Goal: Navigation & Orientation: Find specific page/section

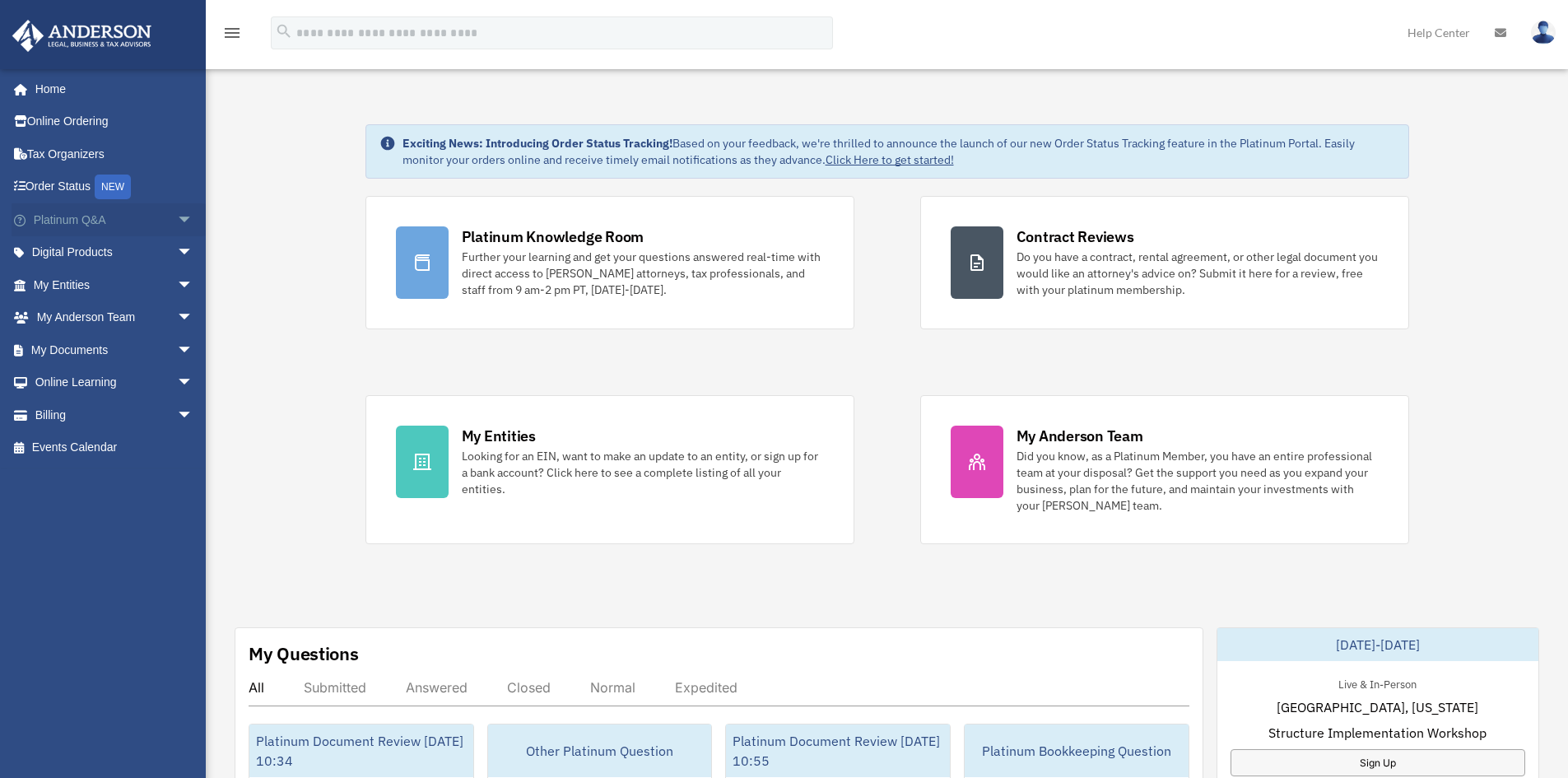
click at [177, 215] on span "arrow_drop_down" at bounding box center [194, 220] width 33 height 34
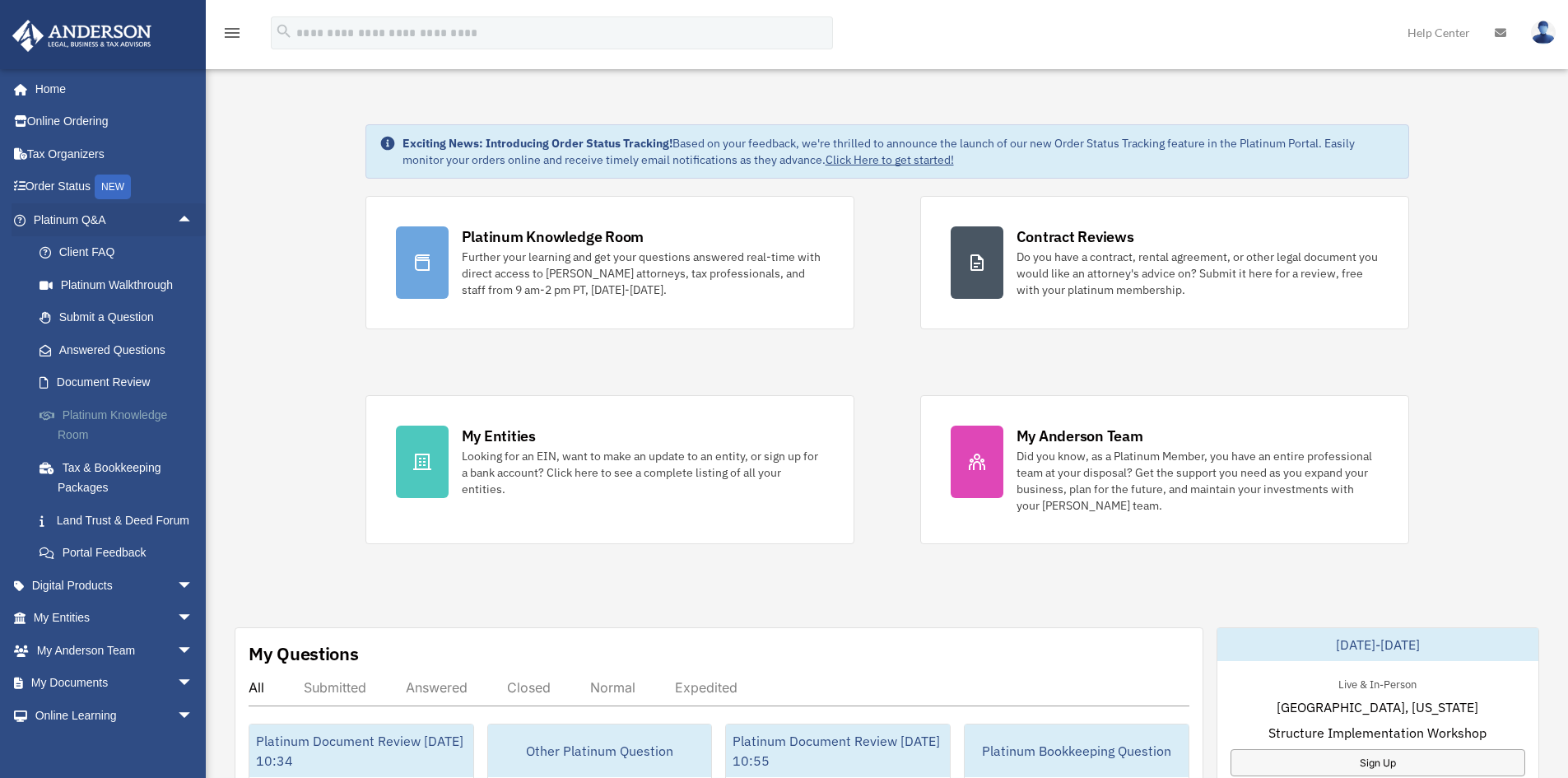
click at [88, 410] on link "Platinum Knowledge Room" at bounding box center [121, 425] width 195 height 53
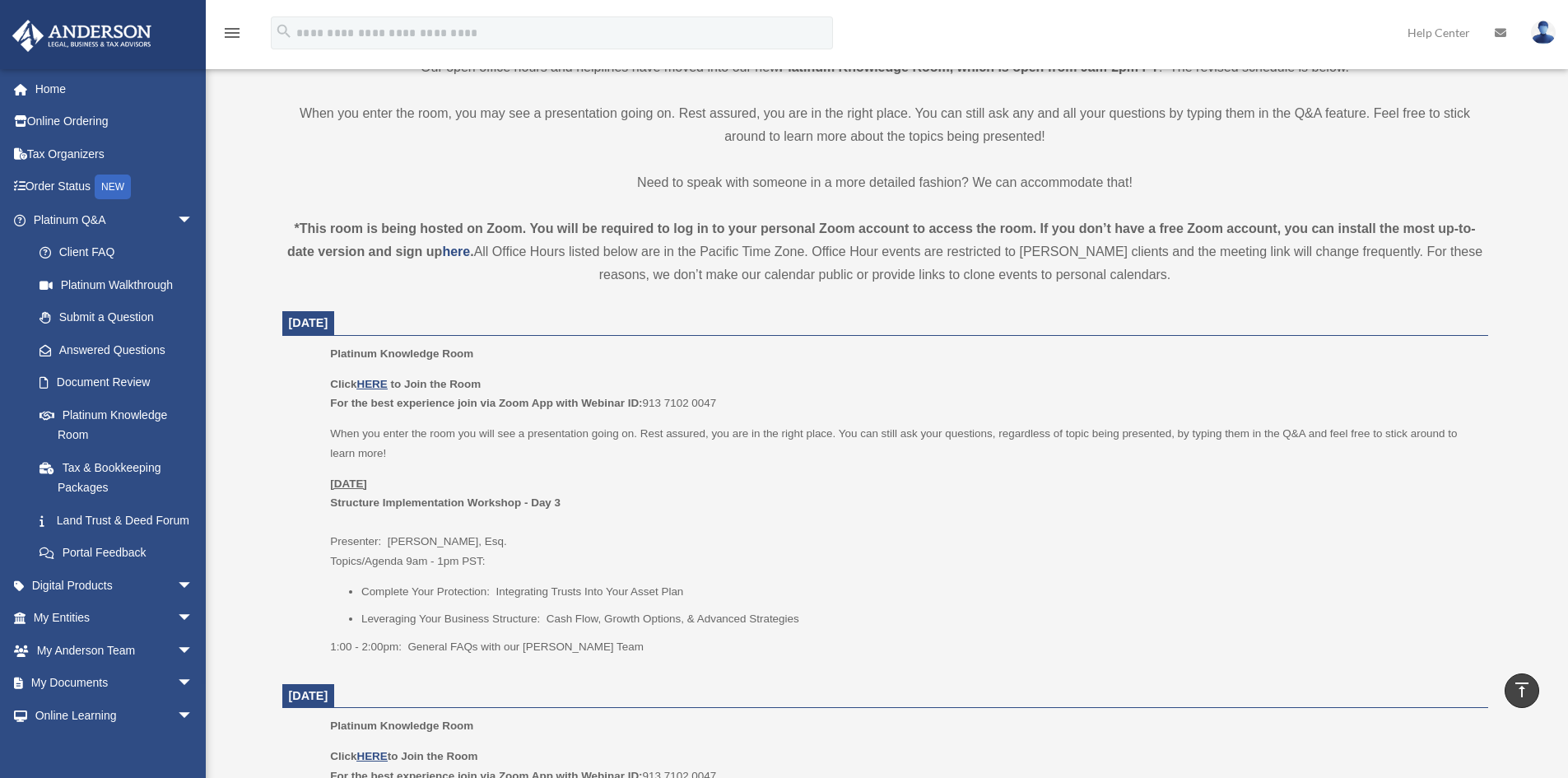
scroll to position [494, 0]
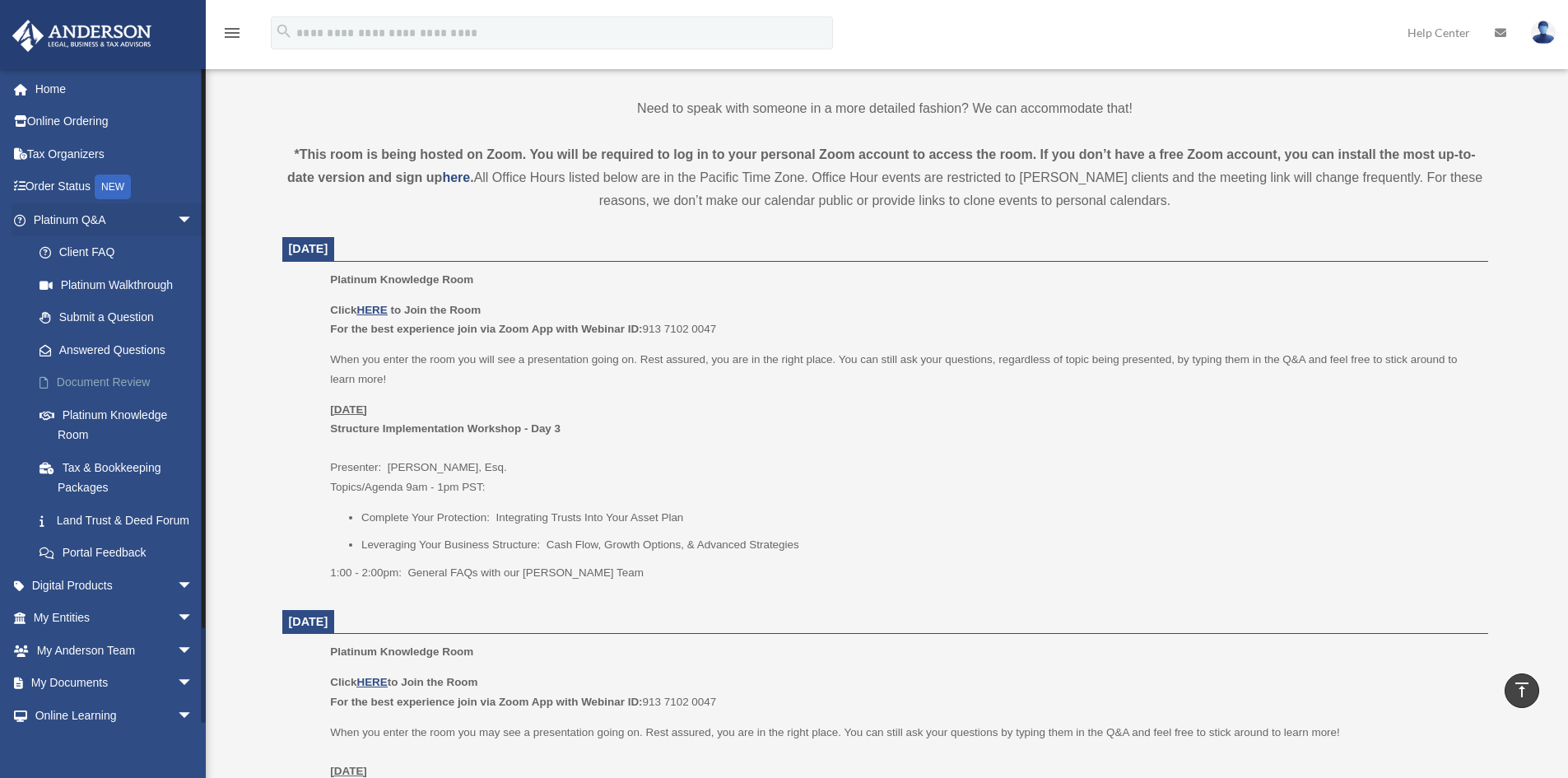
click at [115, 384] on link "Document Review" at bounding box center [121, 383] width 195 height 33
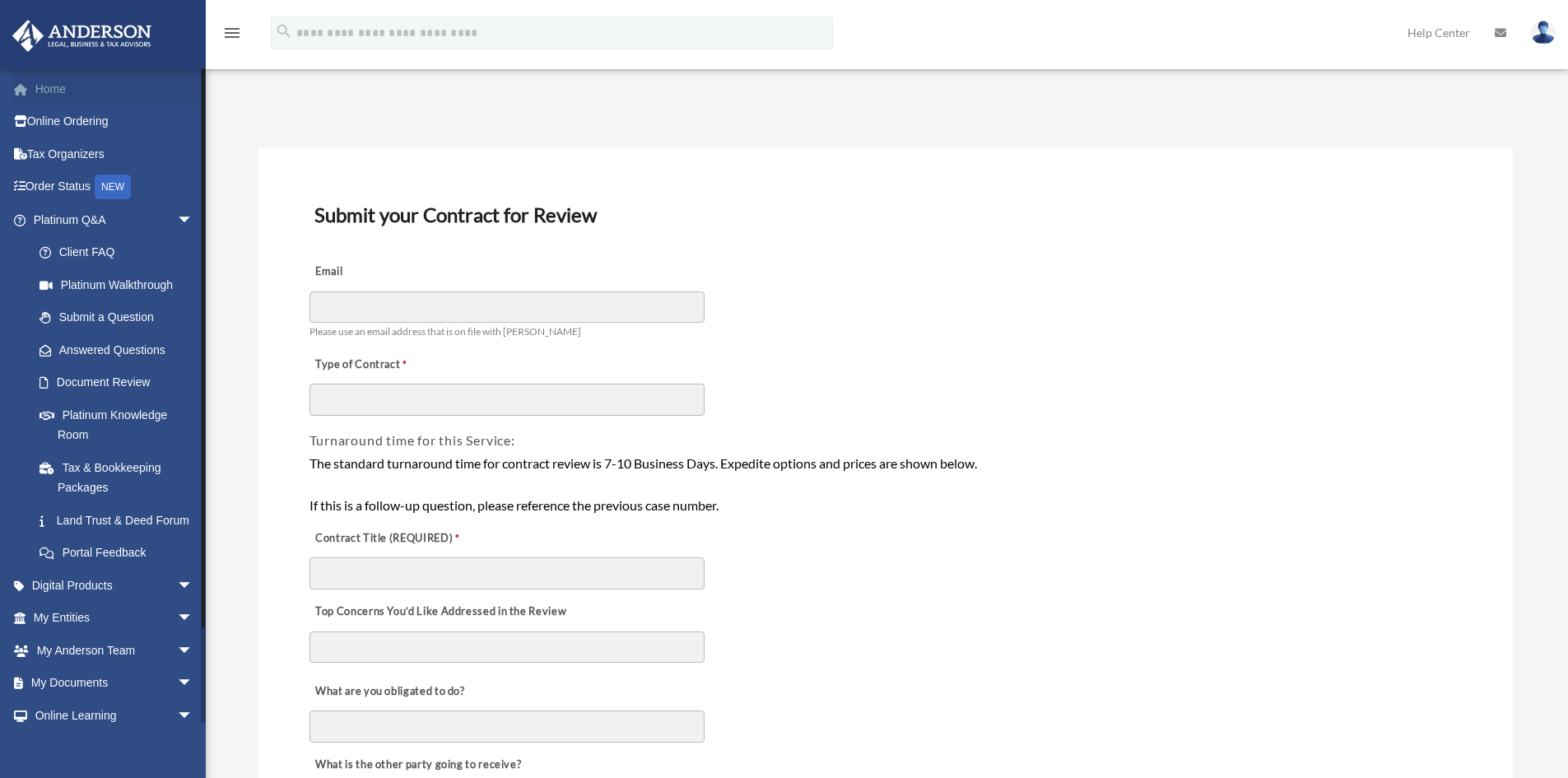
click at [63, 93] on link "Home" at bounding box center [114, 89] width 206 height 33
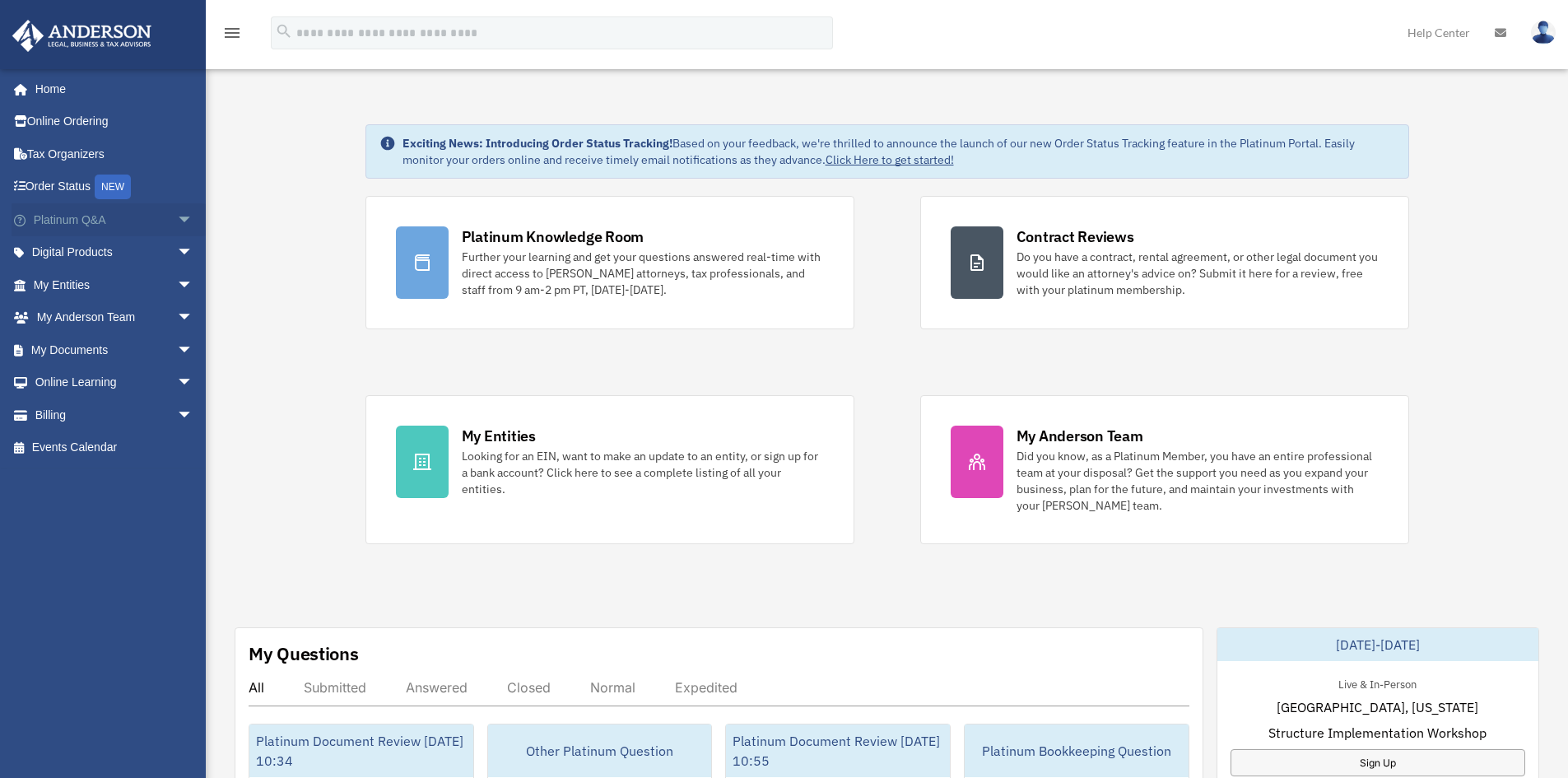
click at [177, 220] on span "arrow_drop_down" at bounding box center [194, 220] width 33 height 34
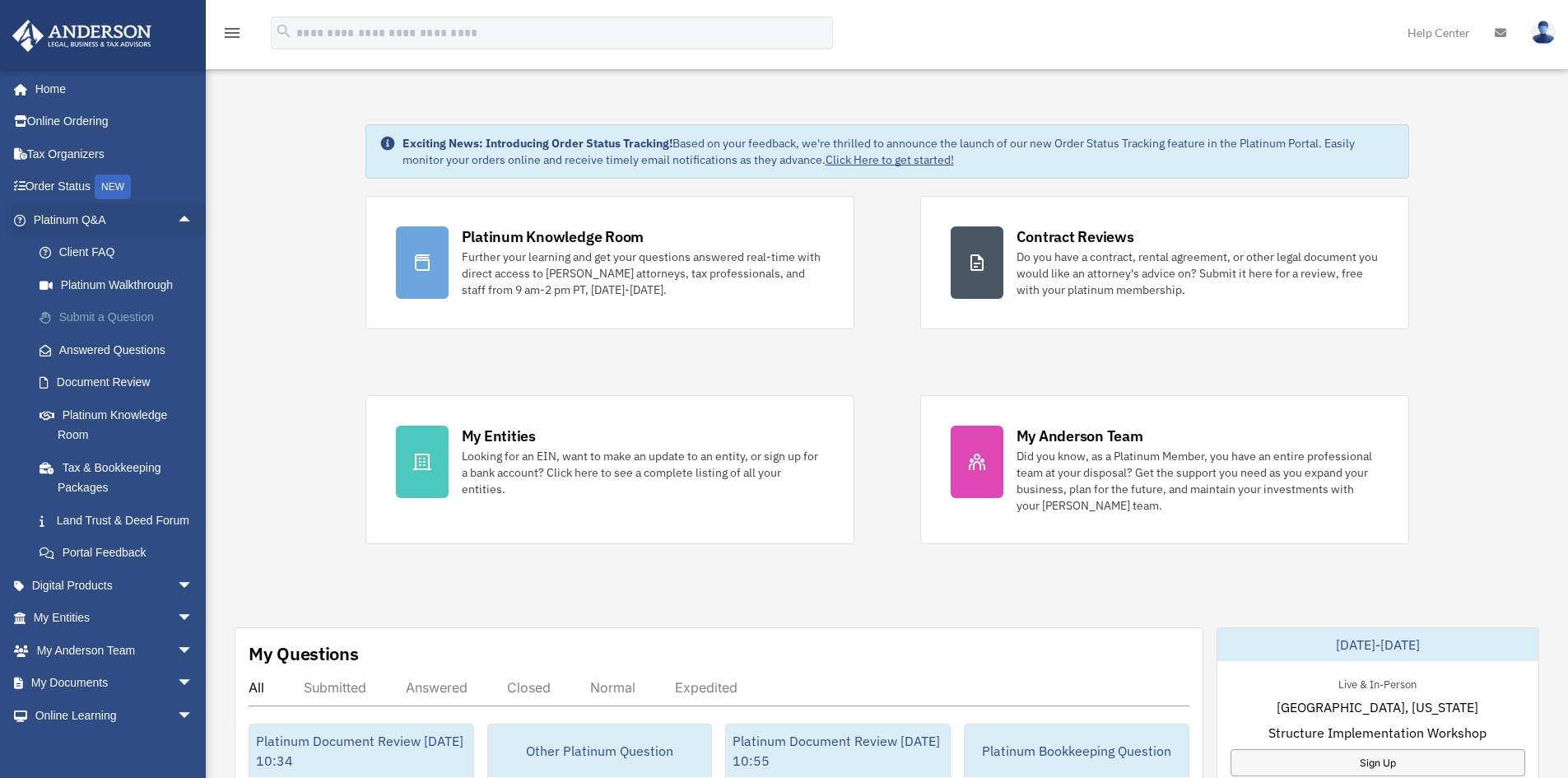
click at [61, 309] on link "Submit a Question" at bounding box center [121, 318] width 195 height 33
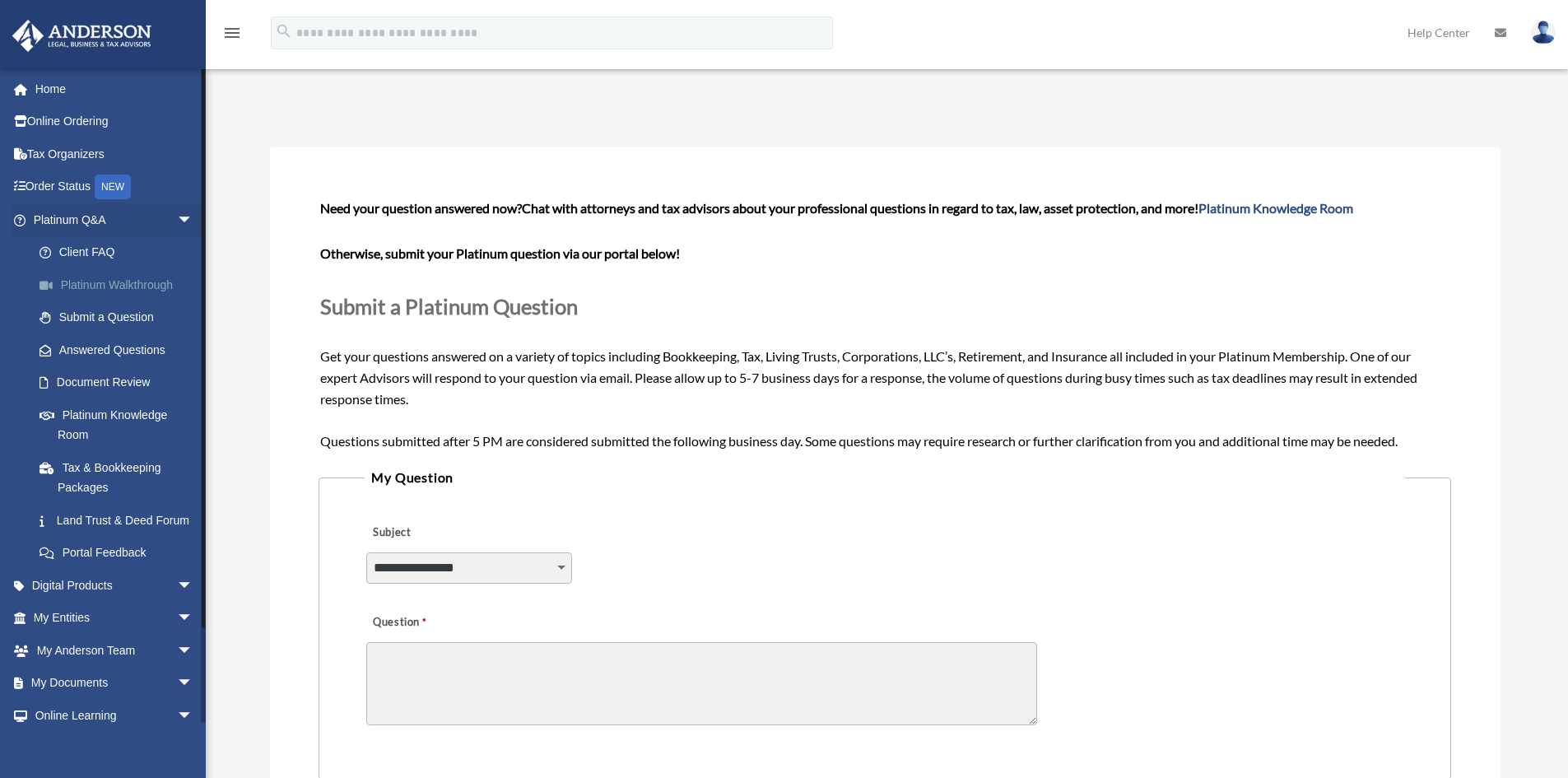
click at [118, 278] on link "Platinum Walkthrough" at bounding box center [121, 285] width 195 height 33
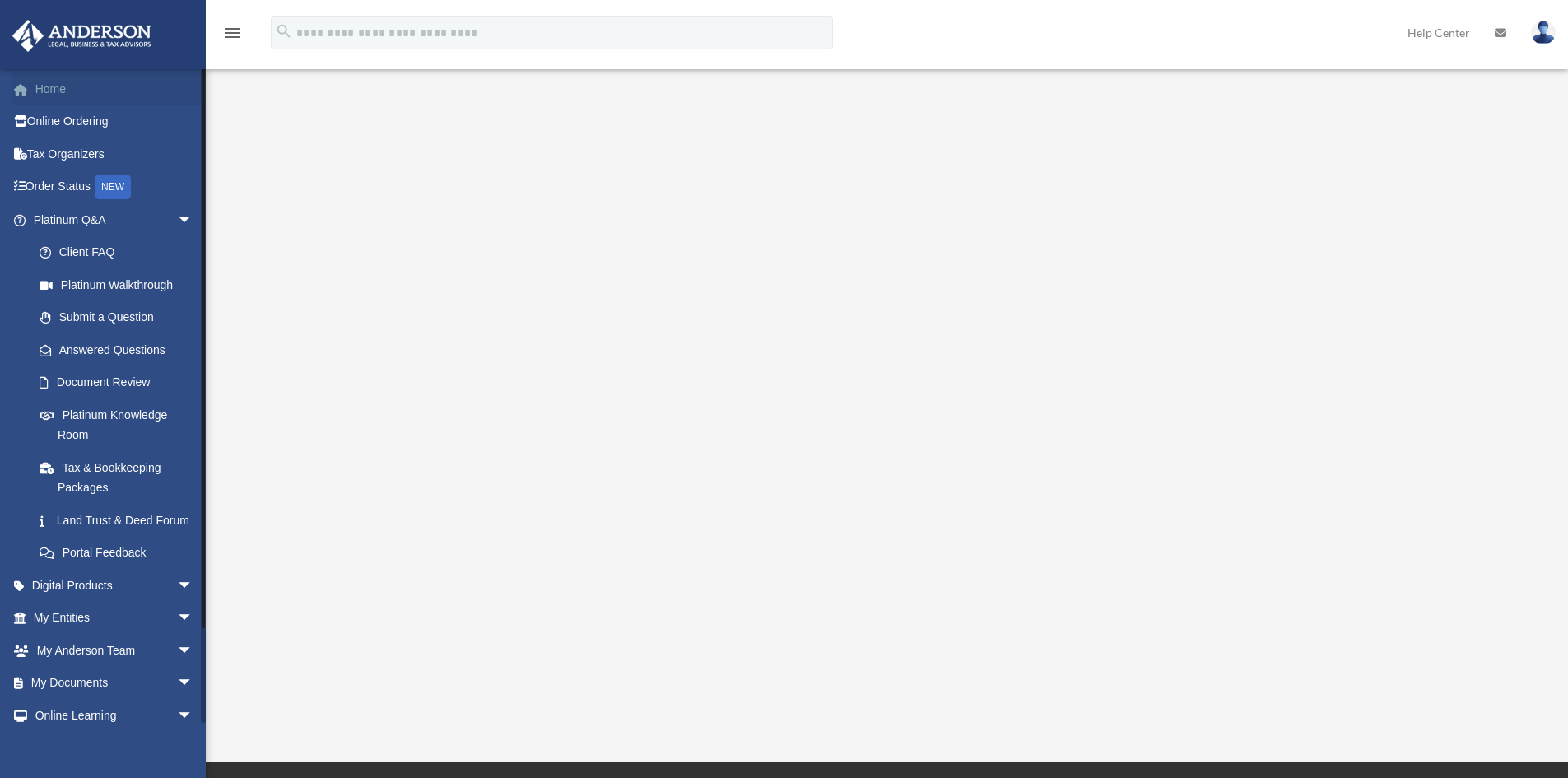
click at [49, 80] on link "Home" at bounding box center [114, 89] width 206 height 33
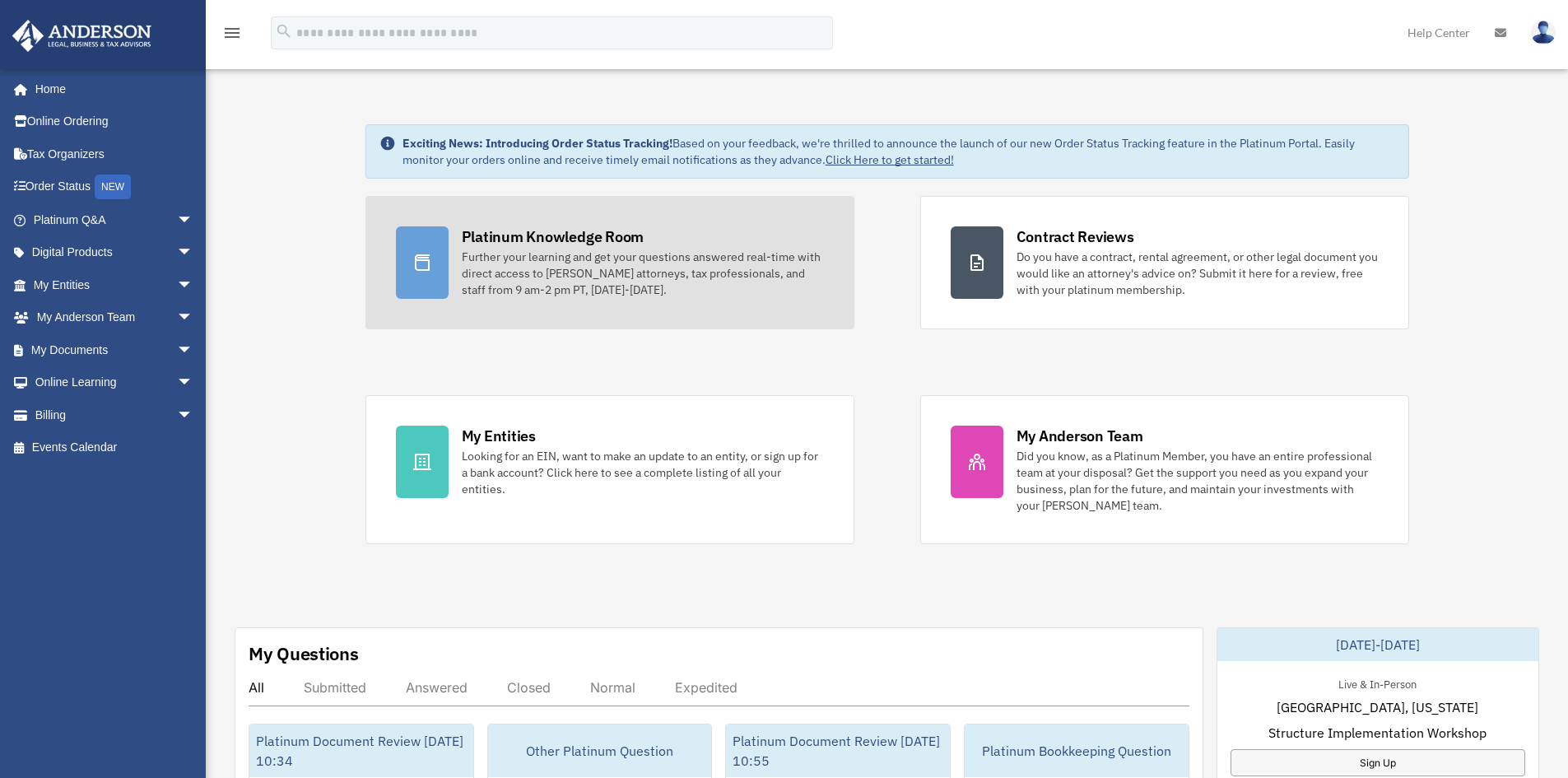
click at [424, 240] on div at bounding box center [422, 262] width 53 height 72
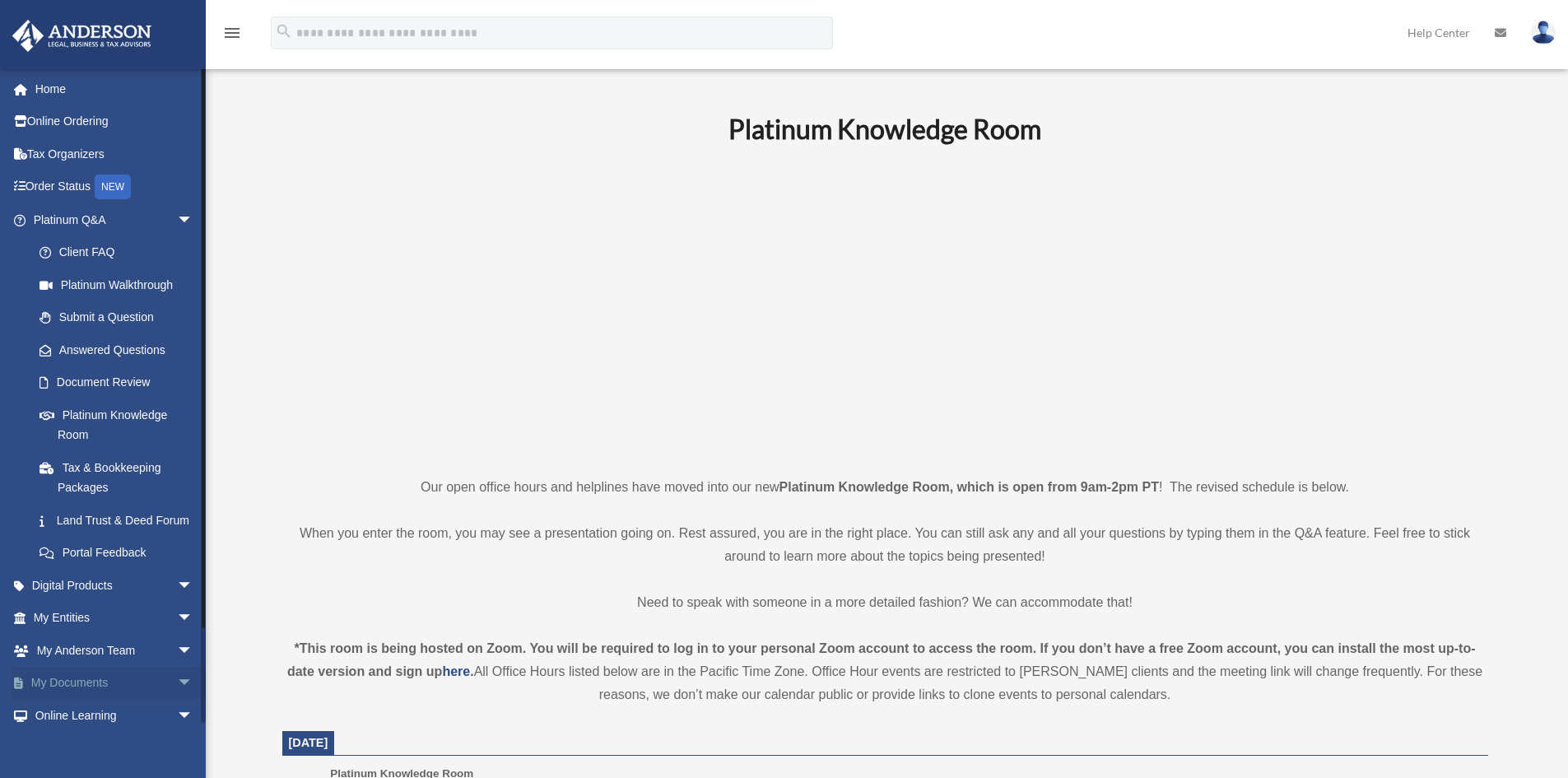
click at [183, 698] on span "arrow_drop_down" at bounding box center [194, 684] width 33 height 34
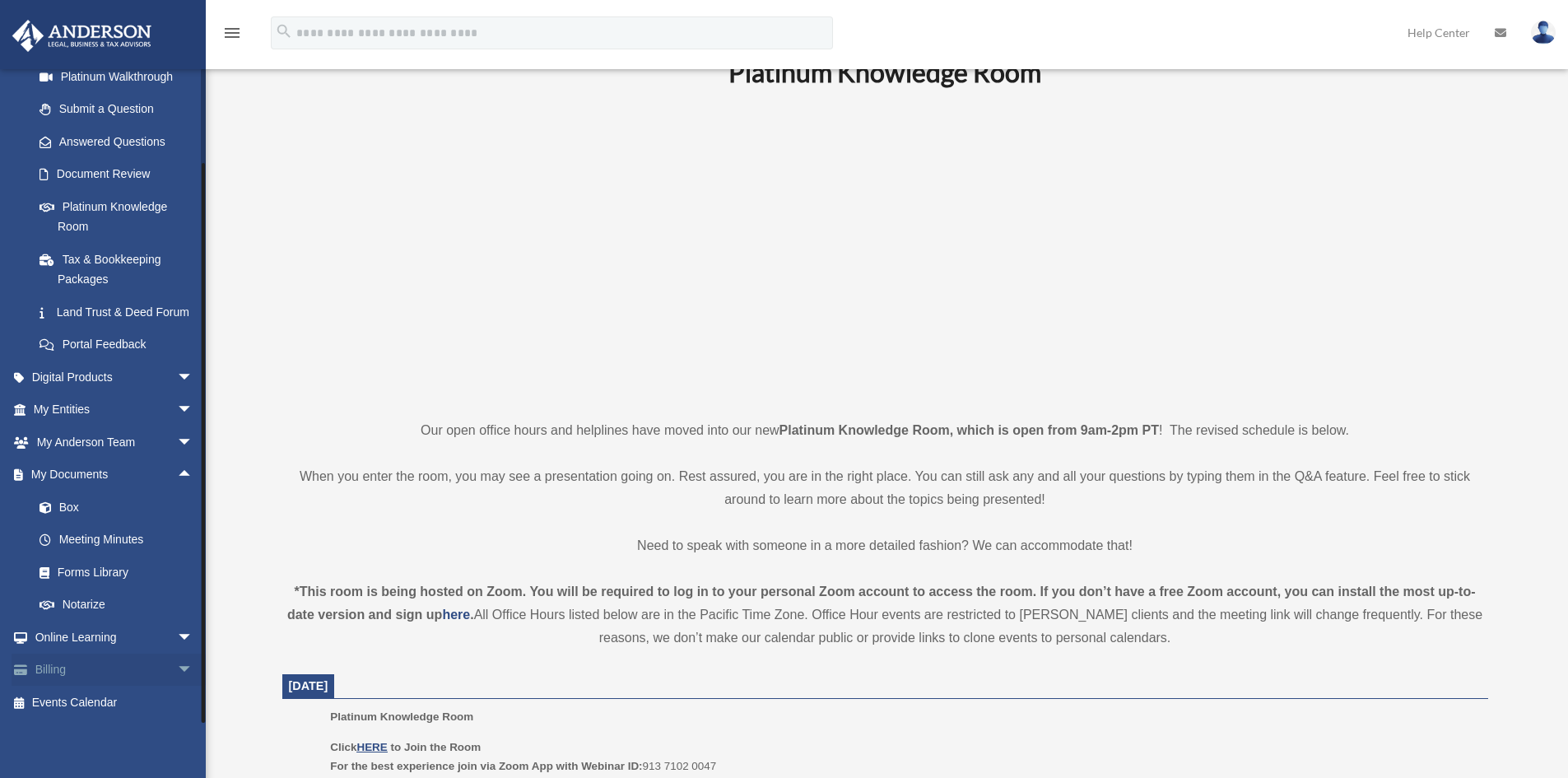
scroll to position [82, 0]
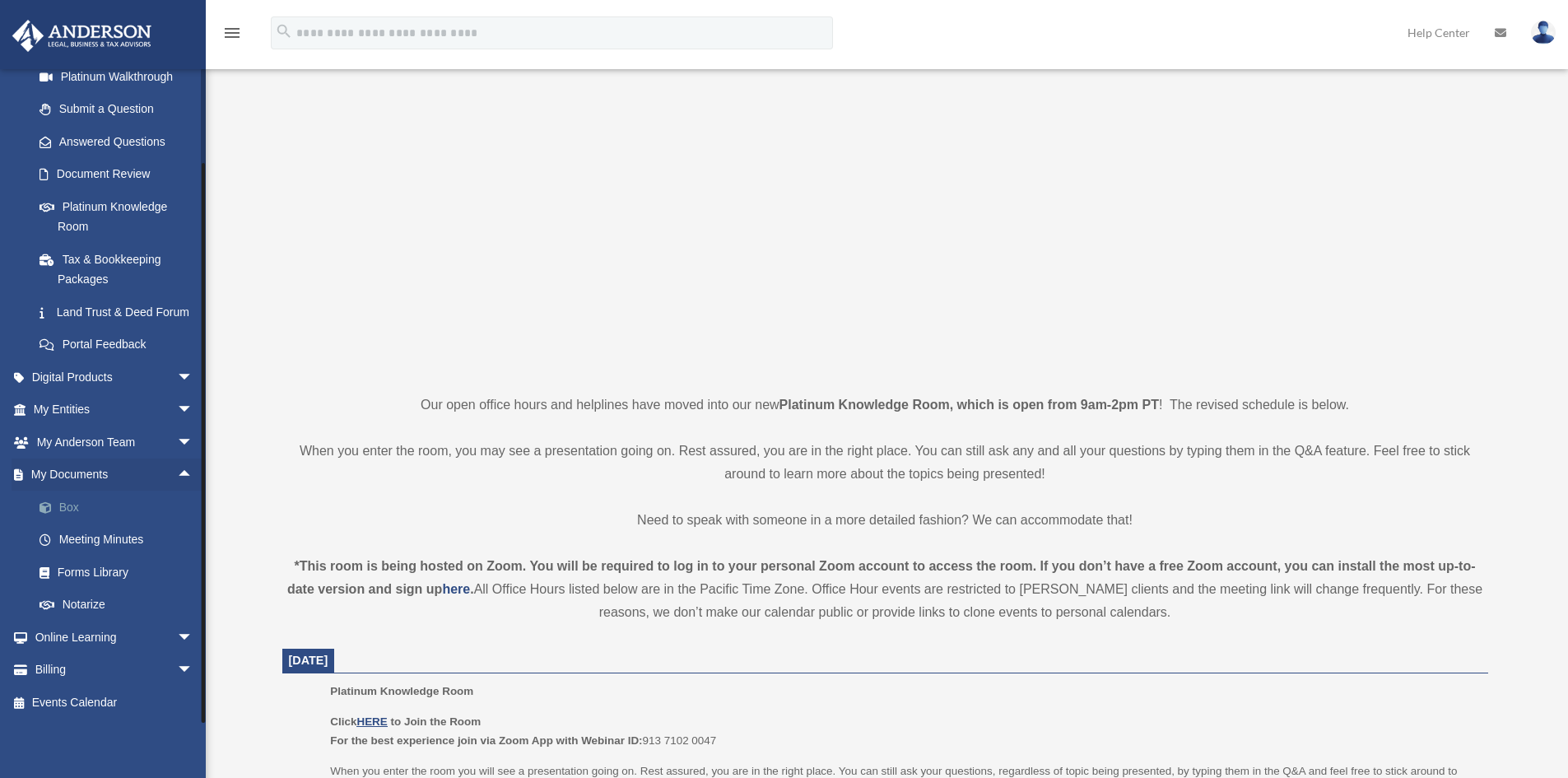
click at [78, 514] on link "Box" at bounding box center [121, 507] width 195 height 33
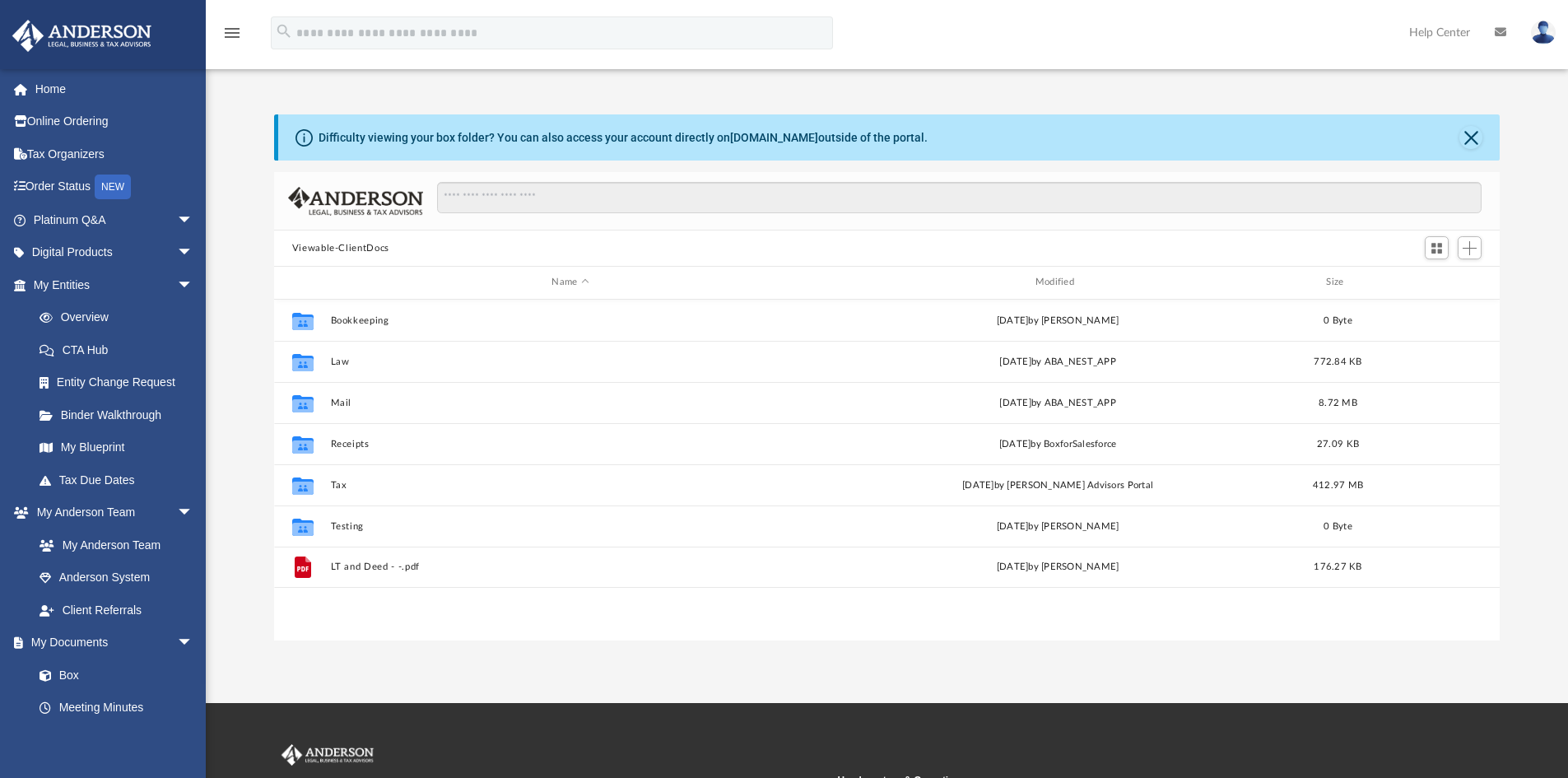
scroll to position [362, 1213]
click at [178, 218] on span "arrow_drop_down" at bounding box center [194, 220] width 33 height 34
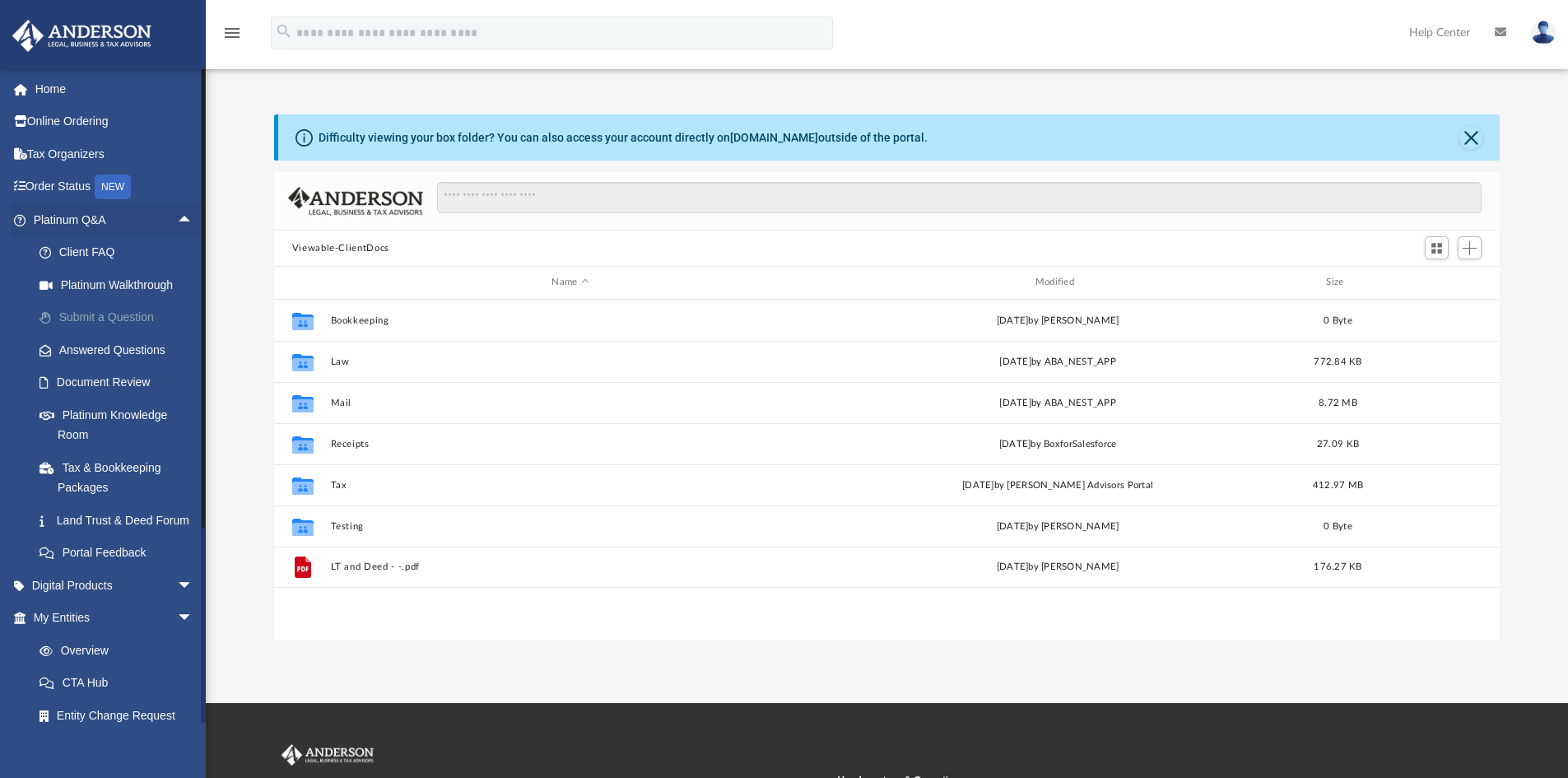
click at [66, 313] on link "Submit a Question" at bounding box center [121, 318] width 195 height 33
